Goal: Transaction & Acquisition: Purchase product/service

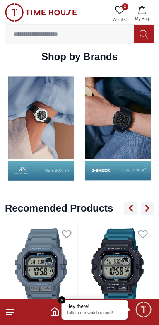
scroll to position [830, 0]
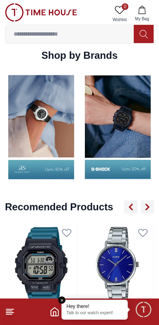
click at [44, 35] on input at bounding box center [69, 34] width 129 height 17
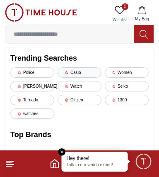
click at [92, 75] on div "Casio" at bounding box center [80, 72] width 44 height 10
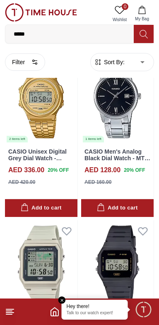
scroll to position [381, 0]
click at [141, 312] on span "Minimize live chat window" at bounding box center [143, 310] width 24 height 24
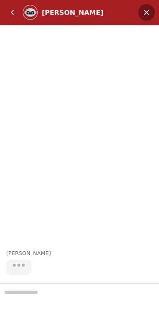
click at [141, 13] on em "Minimize" at bounding box center [146, 12] width 17 height 17
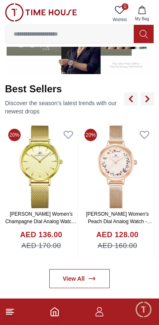
click at [19, 322] on footer at bounding box center [79, 312] width 159 height 27
click at [10, 315] on line at bounding box center [9, 315] width 6 height 0
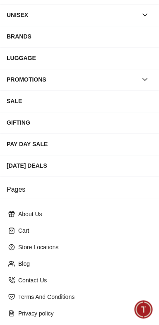
scroll to position [141, 0]
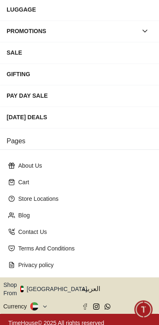
click at [58, 286] on button "Shop From [GEOGRAPHIC_DATA]" at bounding box center [48, 289] width 90 height 17
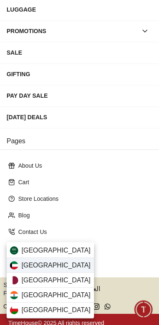
click at [69, 268] on div "[GEOGRAPHIC_DATA]" at bounding box center [50, 265] width 87 height 15
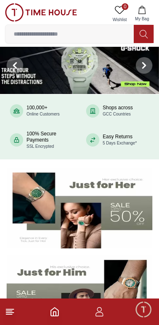
click at [30, 32] on input at bounding box center [69, 34] width 129 height 17
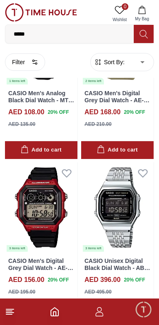
scroll to position [61, 0]
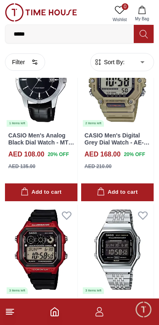
click at [9, 315] on line at bounding box center [9, 315] width 6 height 0
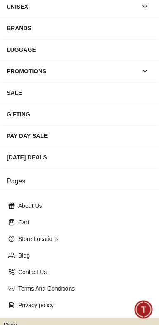
scroll to position [141, 0]
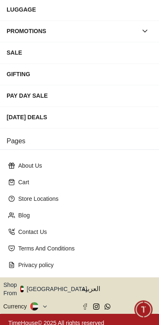
click at [46, 286] on button "Shop From [GEOGRAPHIC_DATA]" at bounding box center [48, 289] width 90 height 17
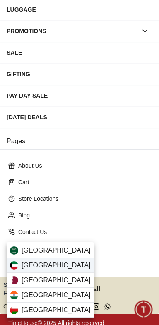
click at [24, 263] on span "[GEOGRAPHIC_DATA]" at bounding box center [56, 266] width 69 height 10
